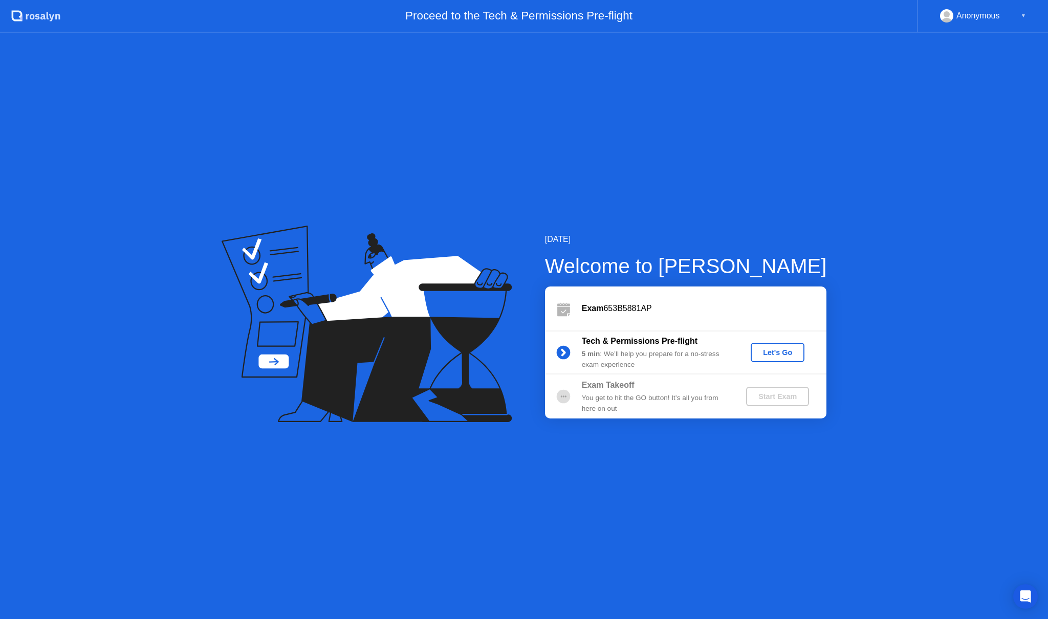
click at [779, 350] on div "Let's Go" at bounding box center [778, 352] width 46 height 8
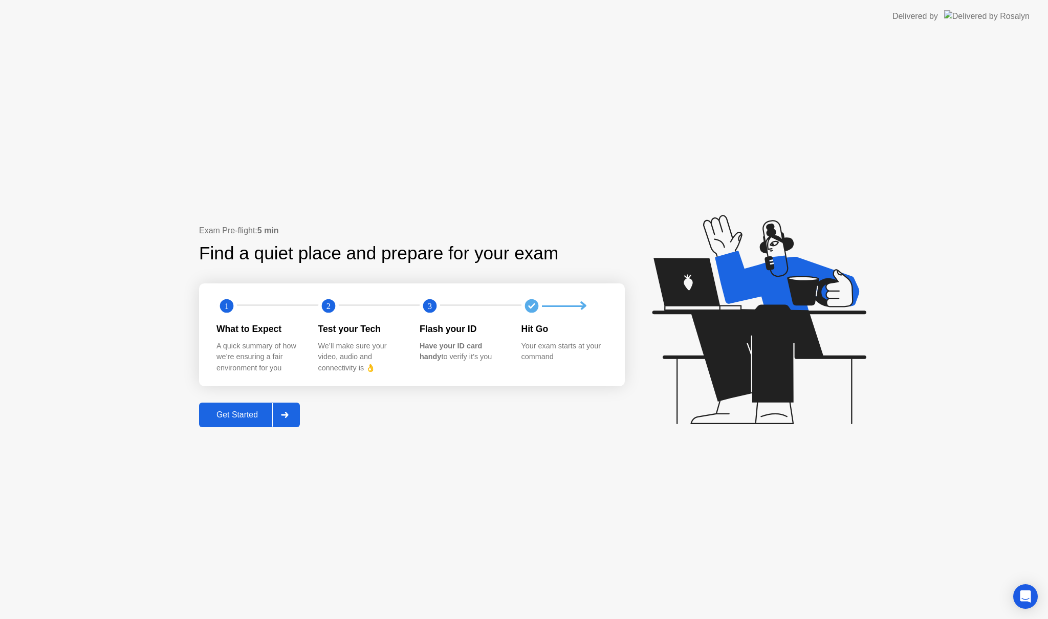
click at [247, 414] on div "Get Started" at bounding box center [237, 414] width 70 height 9
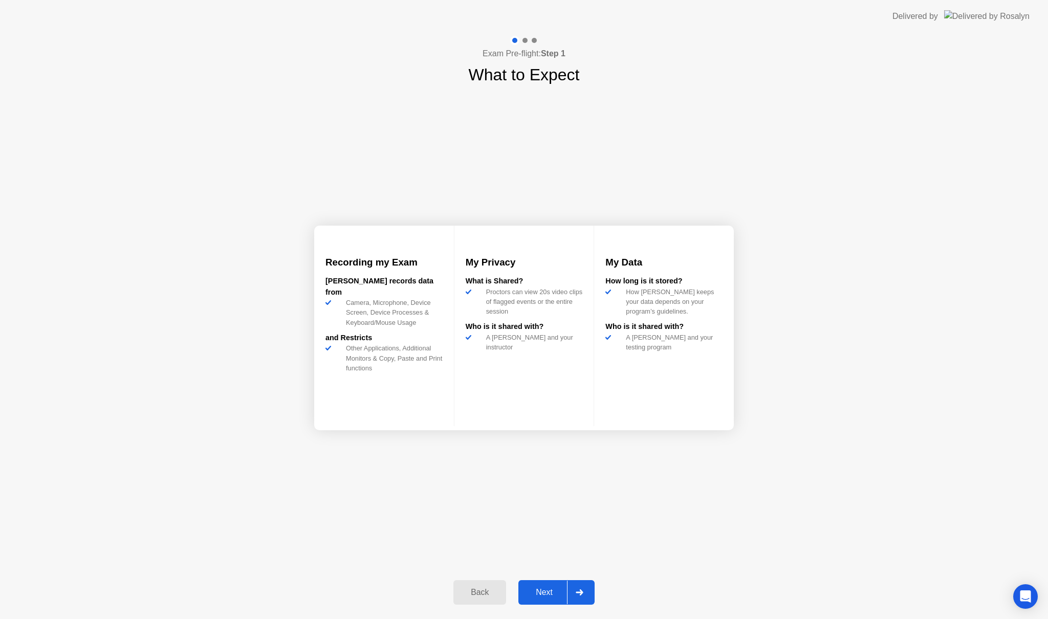
click at [385, 371] on div "Other Applications, Additional Monitors & Copy, Paste and Print functions" at bounding box center [392, 358] width 101 height 30
click at [534, 385] on div "My Privacy What is Shared? Proctors can view 20s video clips of flagged events …" at bounding box center [524, 326] width 141 height 201
click at [549, 591] on div "Next" at bounding box center [544, 592] width 46 height 9
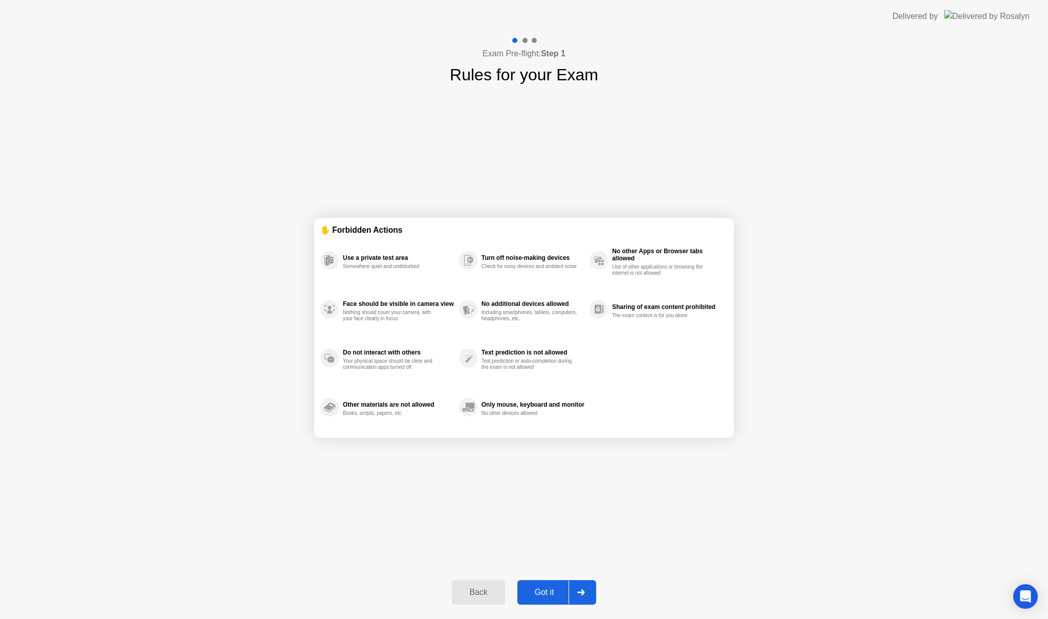
drag, startPoint x: 479, startPoint y: 313, endPoint x: 514, endPoint y: 318, distance: 35.2
click at [513, 318] on div "Including smartphones, tablets, computers, headphones, etc." at bounding box center [530, 316] width 97 height 12
click at [547, 591] on div "Got it" at bounding box center [544, 592] width 48 height 9
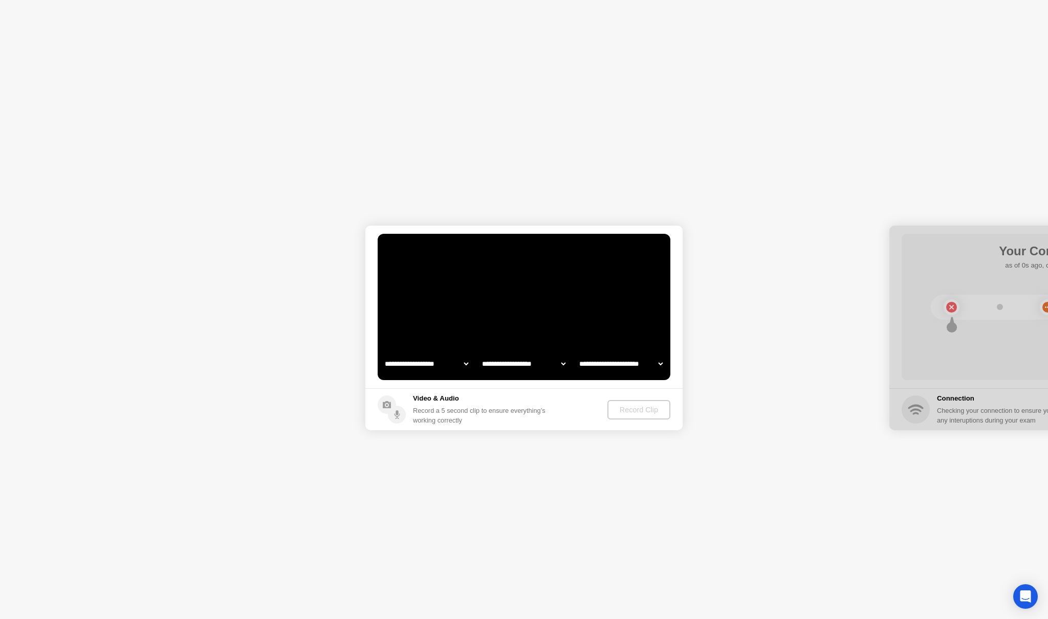
select select "**********"
select select "*******"
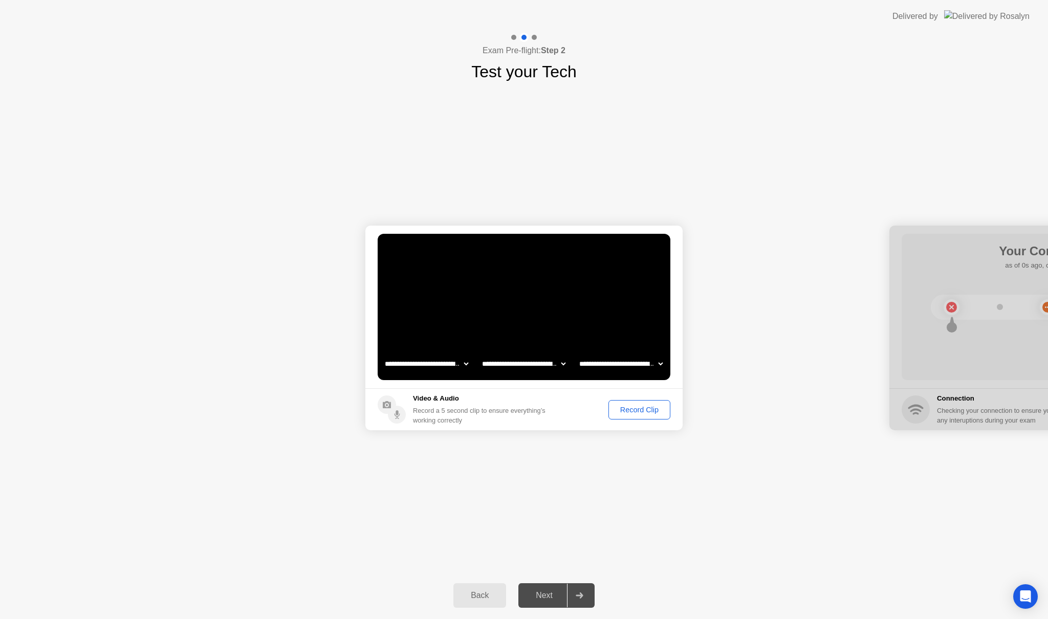
click at [627, 411] on div "Record Clip" at bounding box center [639, 410] width 55 height 8
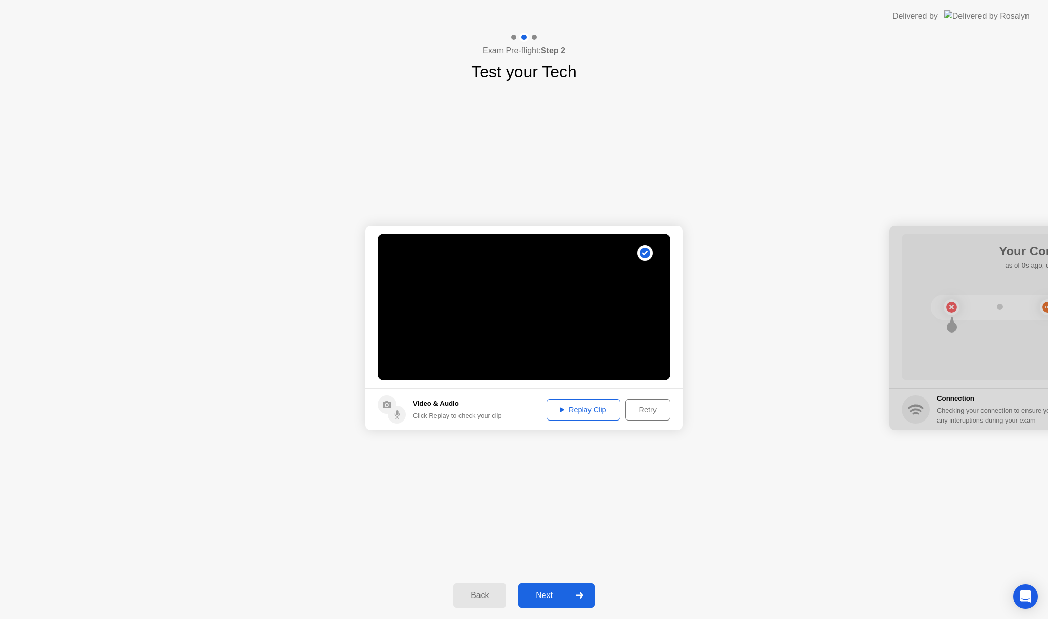
click at [579, 413] on div "Replay Clip" at bounding box center [583, 410] width 67 height 8
click at [580, 597] on icon at bounding box center [579, 596] width 7 height 6
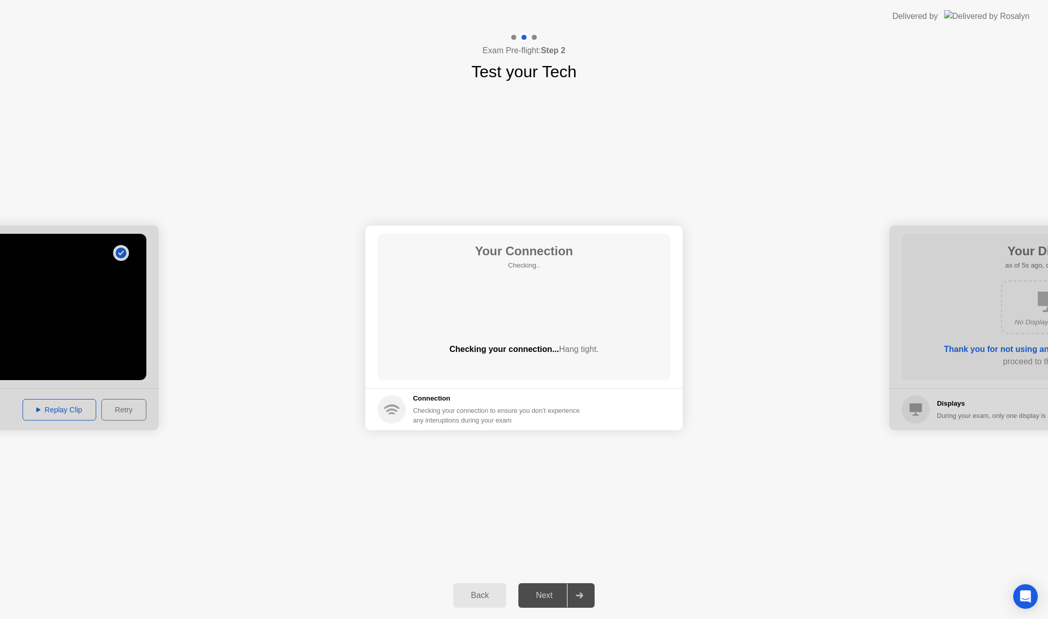
click at [560, 331] on div "Your Connection Checking.. Checking your connection... Hang tight." at bounding box center [524, 307] width 293 height 146
click at [623, 330] on circle at bounding box center [620, 327] width 10 height 10
click at [577, 591] on div at bounding box center [579, 596] width 25 height 24
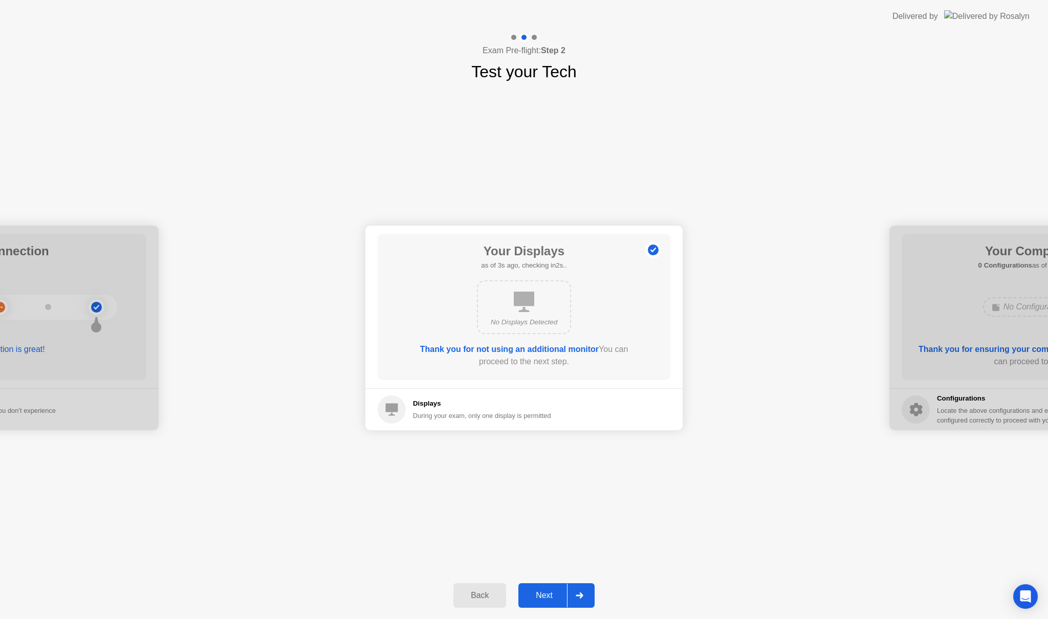
click at [584, 598] on div at bounding box center [579, 596] width 25 height 24
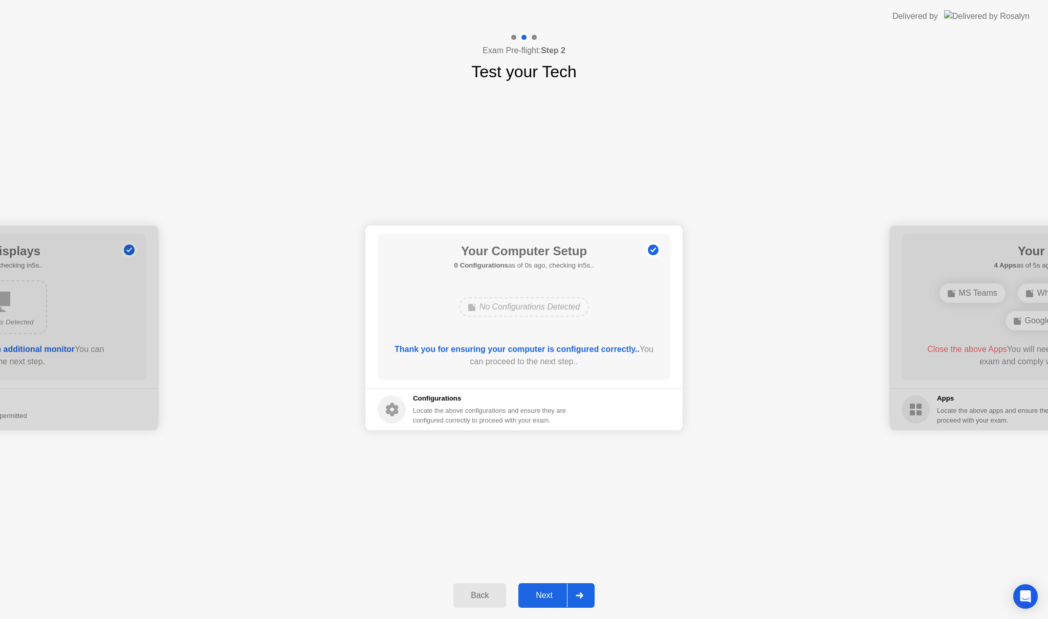
click at [575, 595] on div at bounding box center [579, 596] width 25 height 24
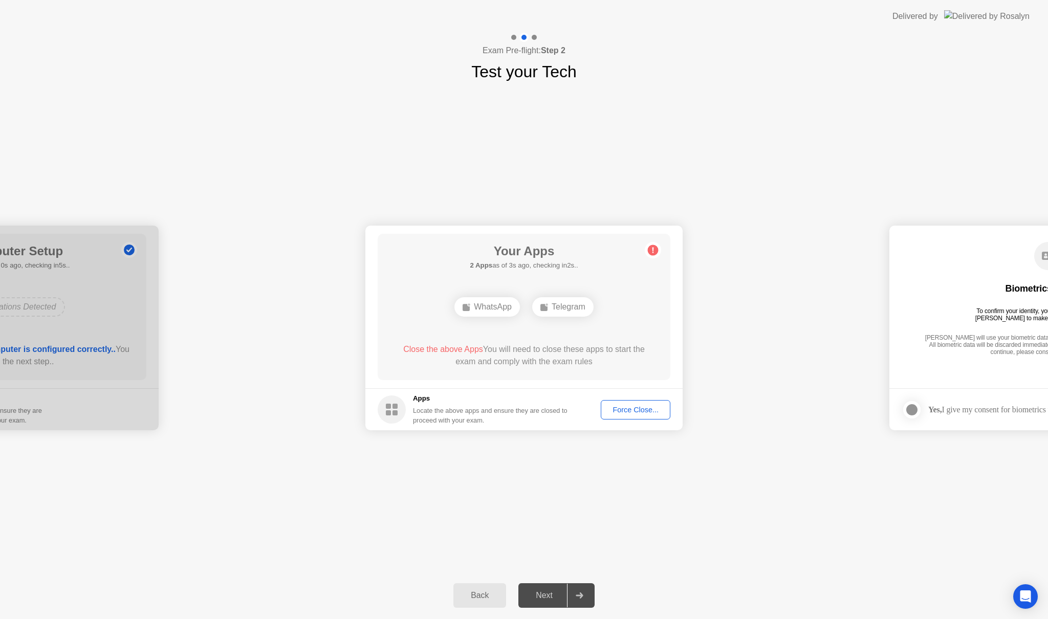
drag, startPoint x: 987, startPoint y: 6, endPoint x: 980, endPoint y: 14, distance: 10.2
click at [986, 7] on div "Delivered by" at bounding box center [960, 16] width 137 height 33
click at [523, 309] on div "Telegram" at bounding box center [523, 306] width 61 height 19
click at [528, 311] on div "Telegram" at bounding box center [523, 306] width 61 height 19
click at [725, 512] on div "**********" at bounding box center [524, 328] width 1048 height 488
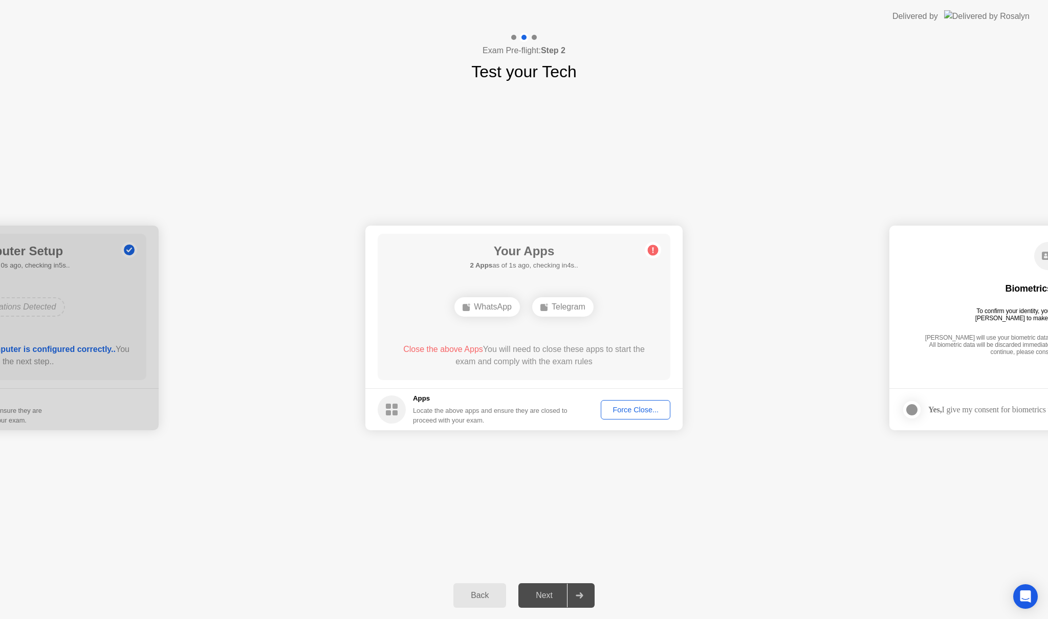
click at [688, 492] on div "**********" at bounding box center [524, 328] width 1048 height 488
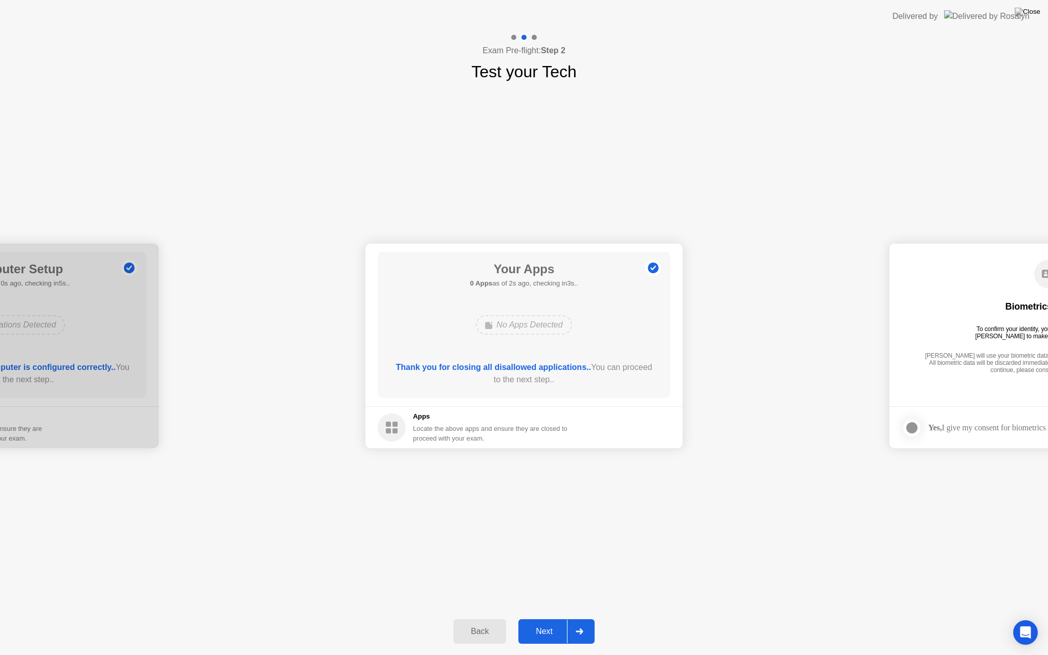
click at [580, 619] on icon at bounding box center [580, 631] width 8 height 6
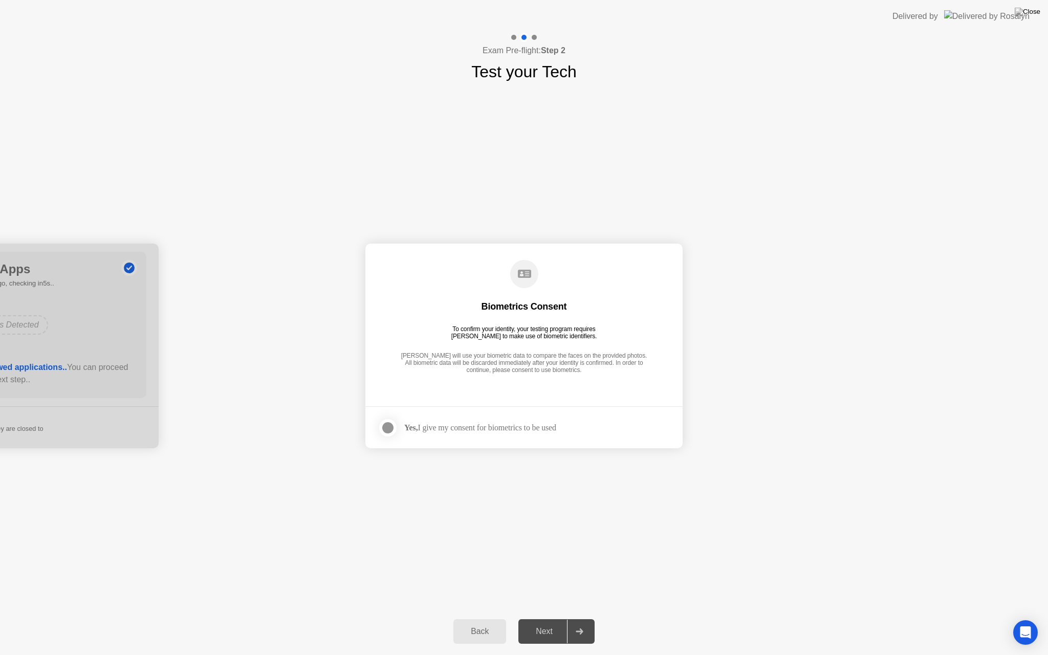
click at [385, 428] on div at bounding box center [388, 428] width 12 height 12
click at [581, 619] on icon at bounding box center [579, 631] width 7 height 6
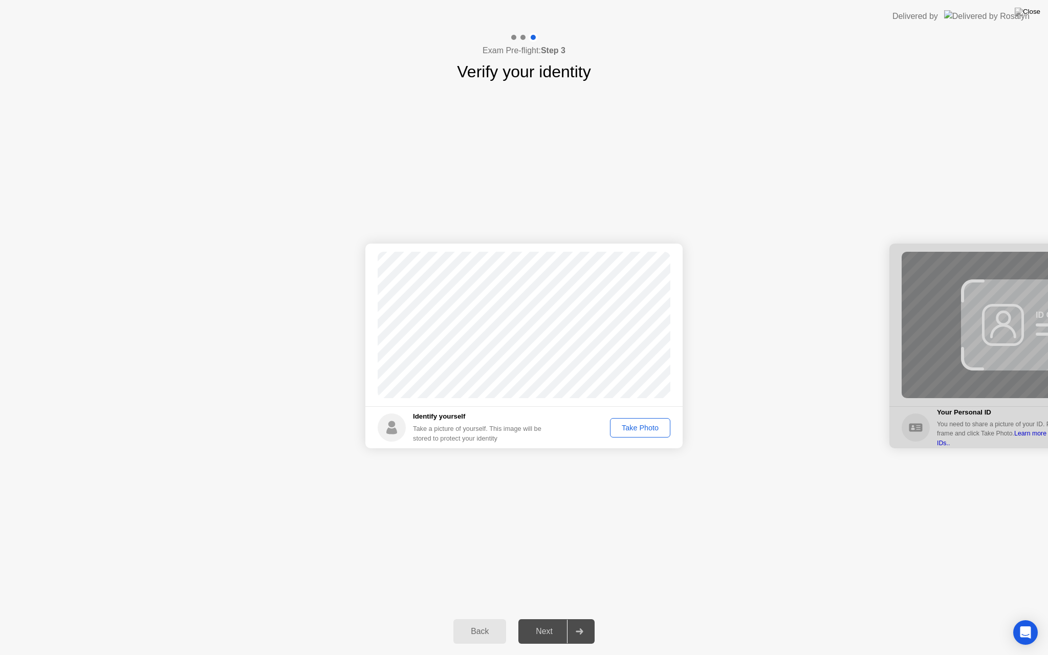
click at [632, 430] on div "Take Photo" at bounding box center [640, 428] width 53 height 8
click at [581, 619] on icon at bounding box center [579, 631] width 7 height 6
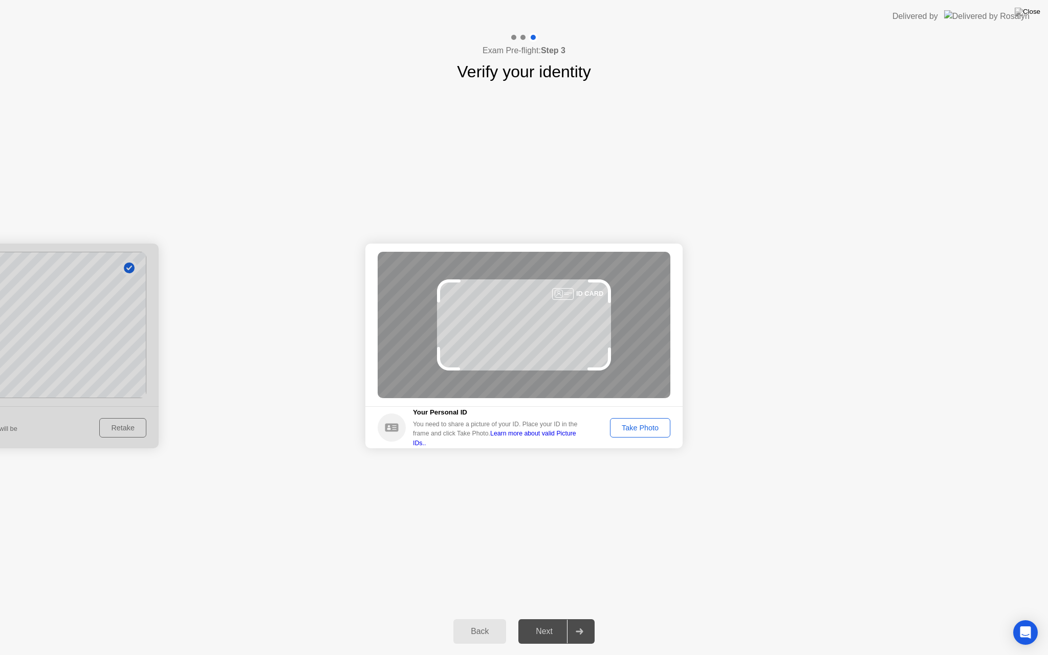
click at [650, 430] on div "Take Photo" at bounding box center [640, 428] width 53 height 8
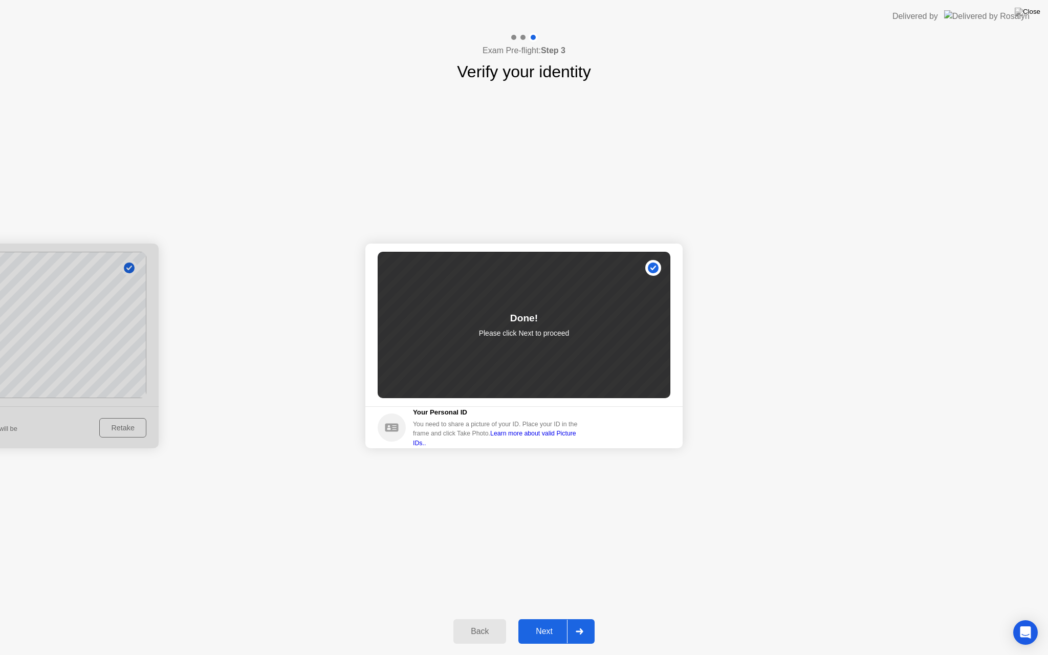
click at [580, 619] on icon at bounding box center [580, 631] width 8 height 6
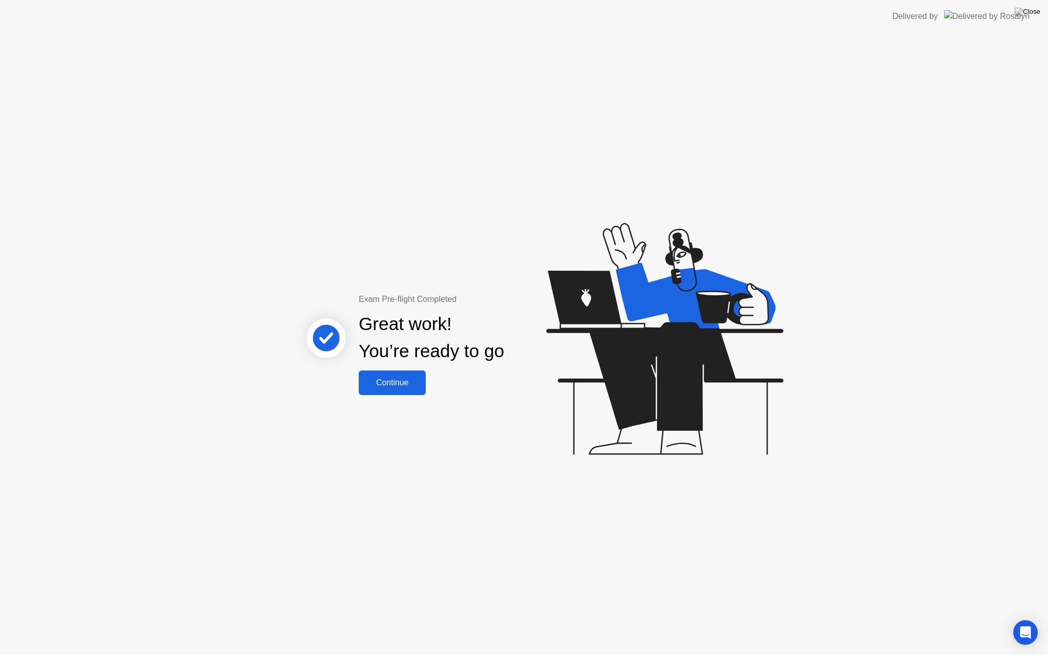
click at [394, 385] on div "Continue" at bounding box center [392, 382] width 61 height 9
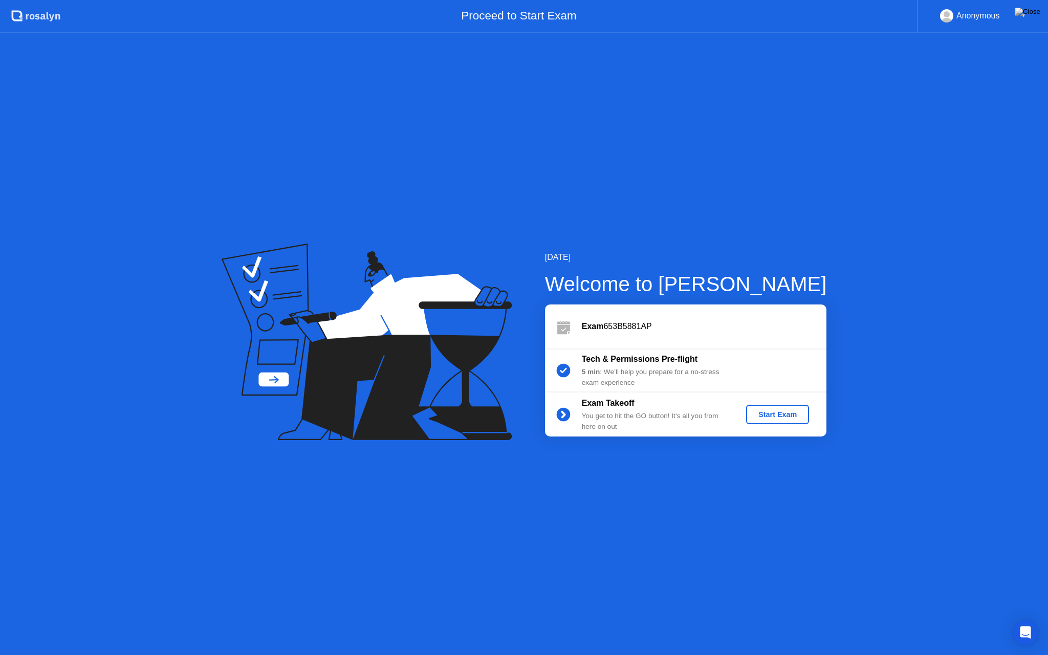
click at [768, 414] on div "Start Exam" at bounding box center [777, 414] width 55 height 8
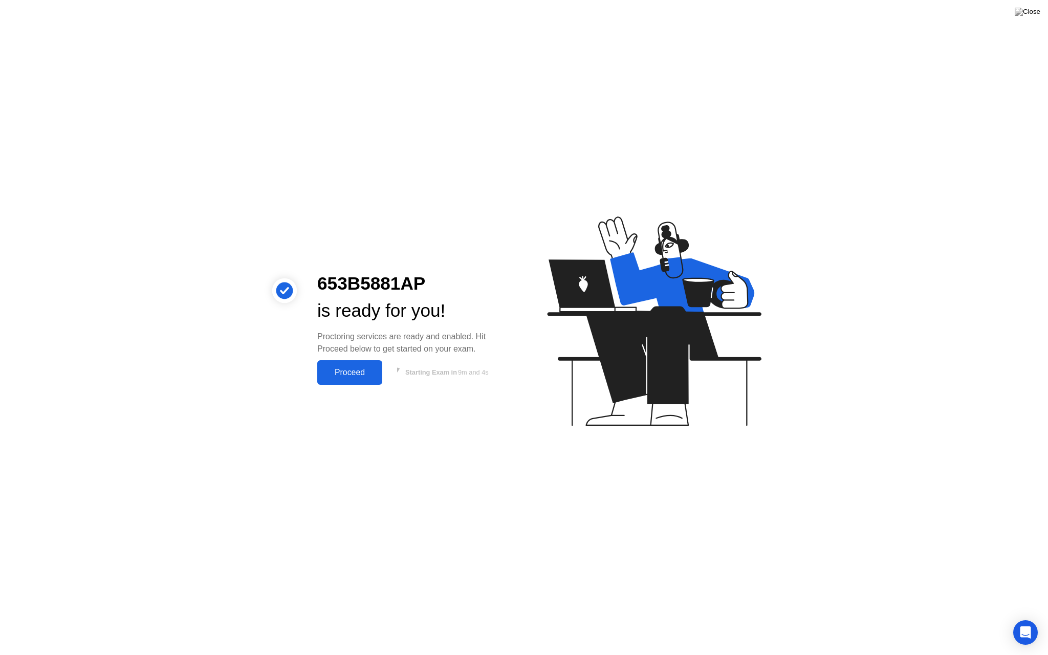
click at [351, 370] on div "Proceed" at bounding box center [349, 372] width 59 height 9
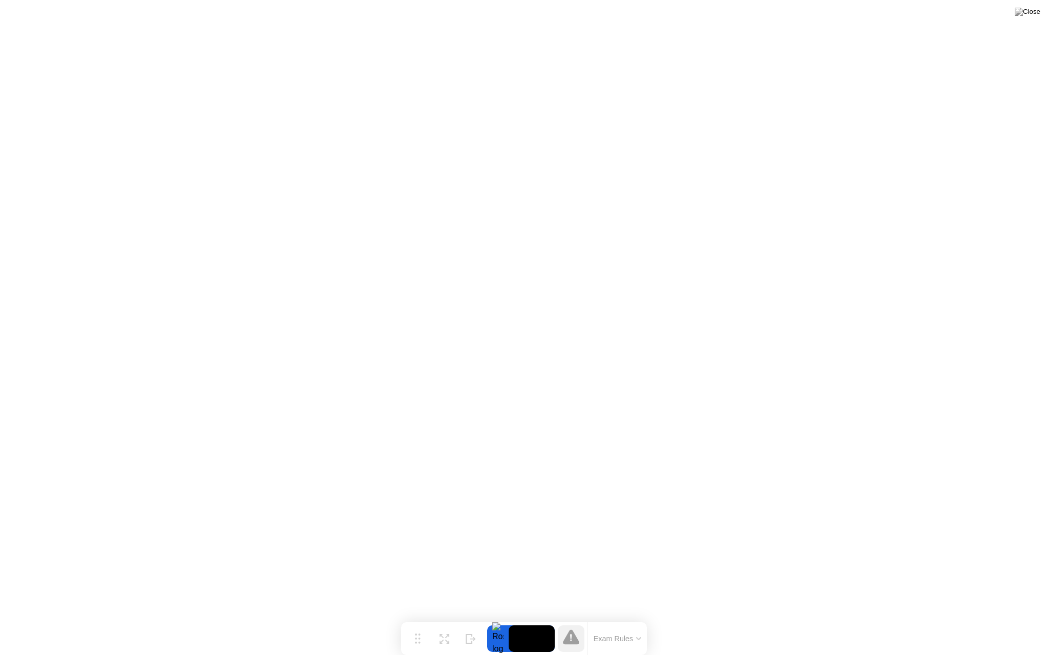
click at [630, 619] on button "Exam Rules" at bounding box center [618, 638] width 54 height 9
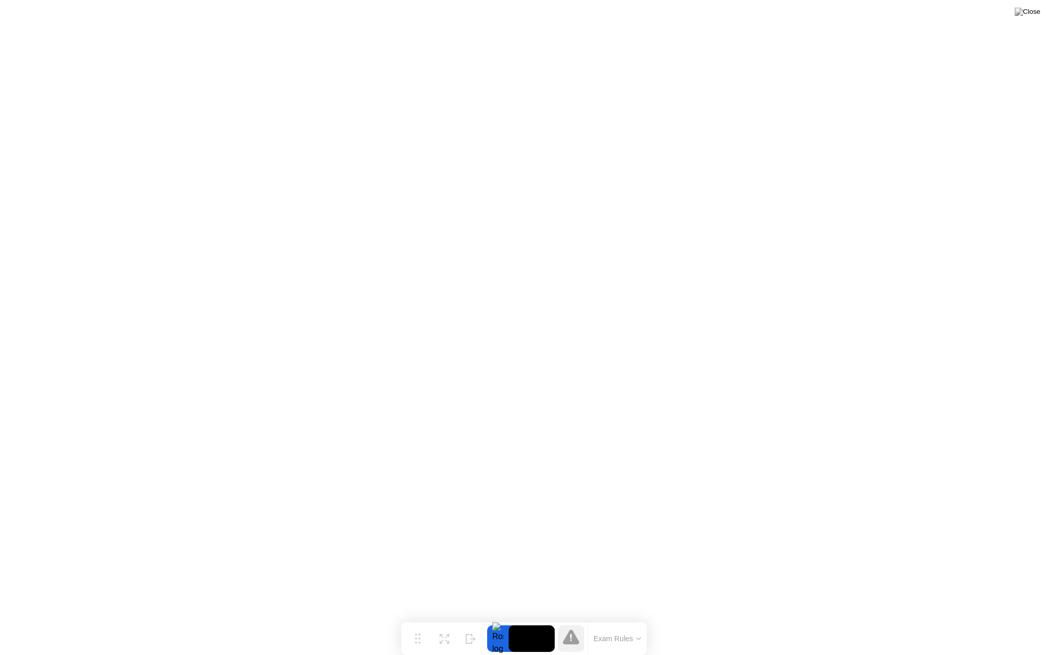
click at [573, 619] on icon at bounding box center [571, 636] width 16 height 15
drag, startPoint x: 417, startPoint y: 637, endPoint x: 114, endPoint y: 6, distance: 699.4
click at [114, 6] on button "Move" at bounding box center [113, 16] width 27 height 27
drag, startPoint x: 111, startPoint y: 16, endPoint x: 416, endPoint y: 10, distance: 304.5
click at [416, 10] on icon at bounding box center [419, 12] width 6 height 10
